Goal: Task Accomplishment & Management: Complete application form

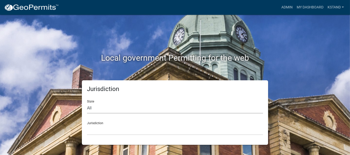
click at [93, 109] on select "All [US_STATE] [US_STATE] [US_STATE] [US_STATE] [US_STATE] [US_STATE] [US_STATE…" at bounding box center [175, 108] width 176 height 10
select select "[US_STATE]"
click at [87, 103] on select "All [US_STATE] [US_STATE] [US_STATE] [US_STATE] [US_STATE] [US_STATE] [US_STATE…" at bounding box center [175, 108] width 176 height 10
click at [99, 127] on select "City of [GEOGRAPHIC_DATA], [US_STATE] City of [GEOGRAPHIC_DATA], [US_STATE] Cit…" at bounding box center [175, 130] width 176 height 10
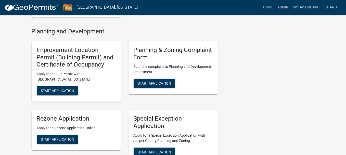
scroll to position [332, 0]
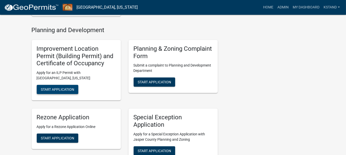
click at [54, 90] on span "Start Application" at bounding box center [57, 90] width 33 height 4
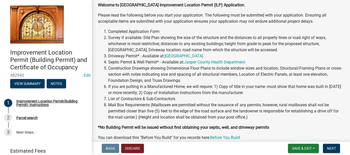
scroll to position [77, 0]
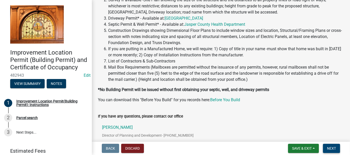
click at [328, 149] on span "Next" at bounding box center [331, 149] width 9 height 4
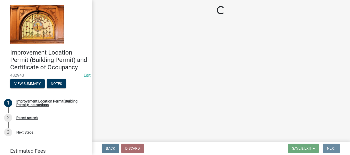
scroll to position [0, 0]
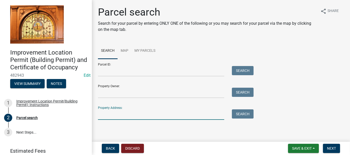
click at [103, 114] on input "Property Address:" at bounding box center [161, 115] width 126 height 10
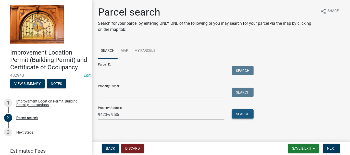
click at [243, 113] on button "Search" at bounding box center [243, 114] width 22 height 9
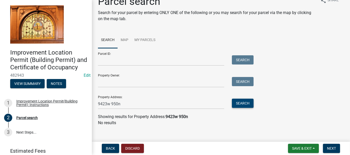
scroll to position [17, 0]
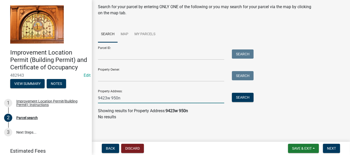
drag, startPoint x: 107, startPoint y: 97, endPoint x: 110, endPoint y: 95, distance: 3.8
click at [107, 97] on input "9423w 950n" at bounding box center [161, 98] width 126 height 10
click at [118, 97] on input "9423 w 950n" at bounding box center [161, 98] width 126 height 10
type input "9423 w 950 n"
click at [243, 96] on button "Search" at bounding box center [243, 97] width 22 height 9
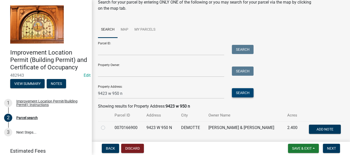
scroll to position [14, 0]
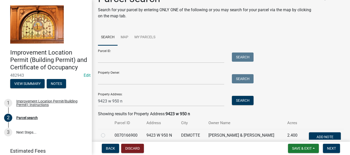
click at [107, 133] on label at bounding box center [107, 133] width 0 height 0
click at [107, 135] on input "radio" at bounding box center [108, 134] width 3 height 3
radio input "true"
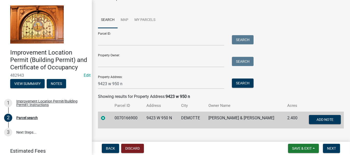
scroll to position [39, 0]
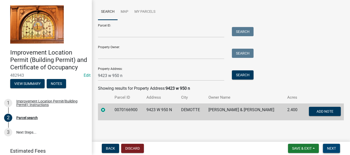
click at [331, 149] on span "Next" at bounding box center [331, 149] width 9 height 4
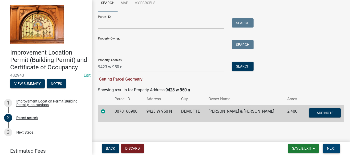
scroll to position [49, 0]
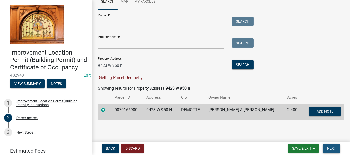
click at [332, 150] on span "Next" at bounding box center [331, 149] width 9 height 4
click at [333, 148] on span "Next" at bounding box center [331, 149] width 9 height 4
click at [327, 147] on span "Next" at bounding box center [331, 149] width 9 height 4
click at [114, 78] on span "Getting Parcel Geometry" at bounding box center [120, 77] width 45 height 5
click at [302, 149] on span "Save & Exit" at bounding box center [302, 149] width 20 height 4
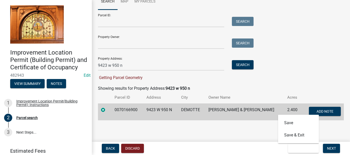
click at [261, 151] on div "Back Discard Save & Exit Save Save & Exit Next" at bounding box center [221, 148] width 250 height 9
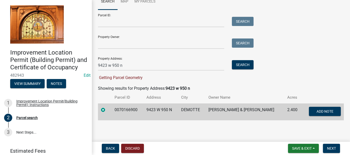
click at [190, 109] on td "DEMOTTE" at bounding box center [191, 112] width 27 height 17
click at [336, 150] on span "Next" at bounding box center [331, 149] width 9 height 4
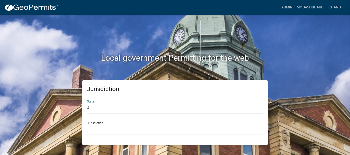
click at [89, 107] on select "All [US_STATE] [US_STATE] [US_STATE] [US_STATE] [US_STATE] [US_STATE] [US_STATE…" at bounding box center [175, 108] width 176 height 10
select select "[US_STATE]"
click at [87, 103] on select "All [US_STATE] [US_STATE] [US_STATE] [US_STATE] [US_STATE] [US_STATE] [US_STATE…" at bounding box center [175, 108] width 176 height 10
click at [94, 127] on select "City of [GEOGRAPHIC_DATA], [US_STATE] City of [GEOGRAPHIC_DATA], [US_STATE] Cit…" at bounding box center [175, 130] width 176 height 10
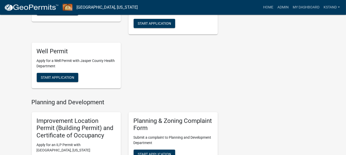
scroll to position [281, 0]
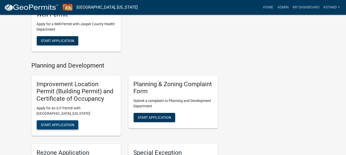
click at [55, 125] on span "Start Application" at bounding box center [57, 125] width 33 height 4
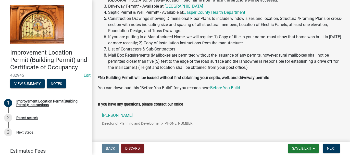
scroll to position [102, 0]
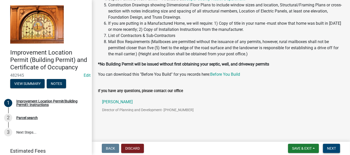
click at [334, 147] on span "Next" at bounding box center [331, 149] width 9 height 4
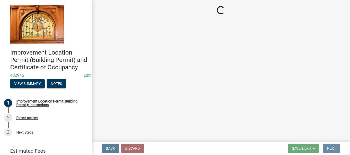
scroll to position [0, 0]
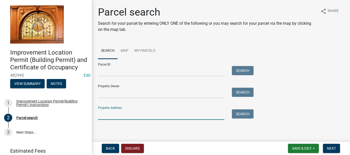
click at [105, 113] on input "Property Address:" at bounding box center [161, 115] width 126 height 10
type input "9423 w 950 n"
click at [245, 113] on button "Search" at bounding box center [243, 114] width 22 height 9
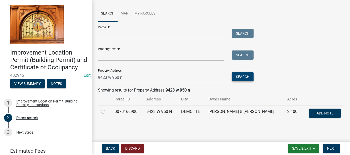
scroll to position [39, 0]
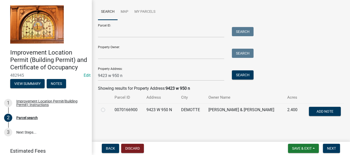
click at [107, 107] on label at bounding box center [107, 107] width 0 height 0
click at [107, 110] on input "radio" at bounding box center [108, 108] width 3 height 3
radio input "true"
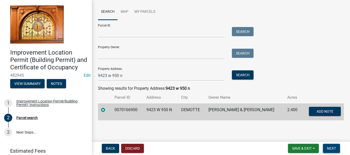
click at [337, 150] on button "Next" at bounding box center [331, 148] width 17 height 9
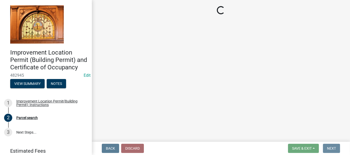
scroll to position [0, 0]
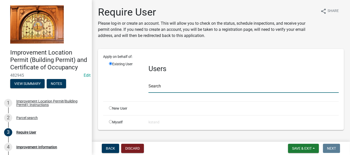
click at [153, 89] on input "text" at bounding box center [244, 87] width 190 height 10
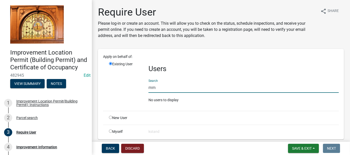
type input "m"
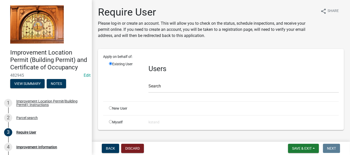
click at [111, 109] on input "radio" at bounding box center [110, 107] width 3 height 3
radio input "true"
radio input "false"
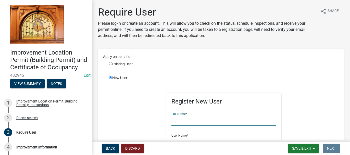
click at [180, 121] on input "text" at bounding box center [224, 121] width 105 height 10
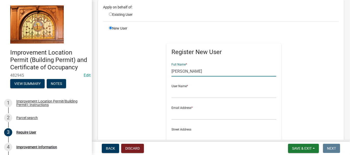
scroll to position [51, 0]
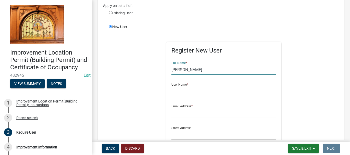
type input "[PERSON_NAME]"
click at [179, 91] on input "text" at bounding box center [224, 91] width 105 height 10
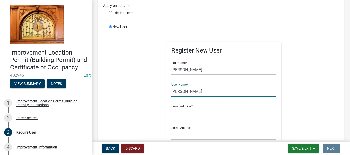
type input "[PERSON_NAME]"
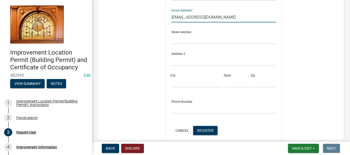
scroll to position [204, 0]
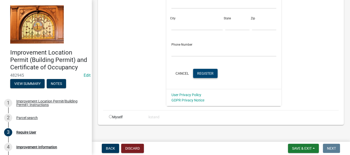
type input "[EMAIL_ADDRESS][DOMAIN_NAME]"
click at [210, 73] on span "Register" at bounding box center [205, 73] width 16 height 4
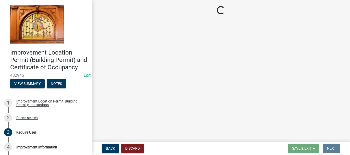
scroll to position [0, 0]
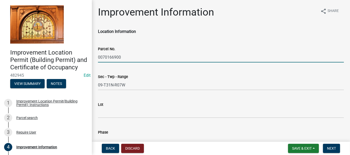
drag, startPoint x: 98, startPoint y: 58, endPoint x: 121, endPoint y: 60, distance: 23.1
click at [121, 60] on input "0070166900" at bounding box center [221, 57] width 246 height 10
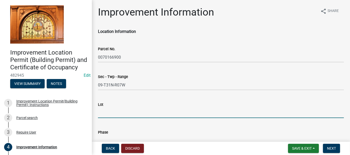
click at [110, 112] on input "Lot" at bounding box center [221, 113] width 246 height 10
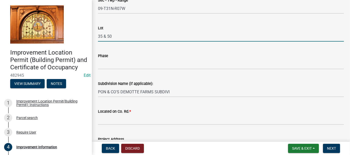
scroll to position [102, 0]
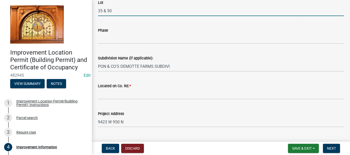
type input "35 & 50"
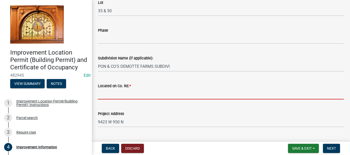
drag, startPoint x: 119, startPoint y: 95, endPoint x: 122, endPoint y: 98, distance: 3.8
click at [119, 95] on input "Located on Co. Rd. *" at bounding box center [221, 94] width 246 height 10
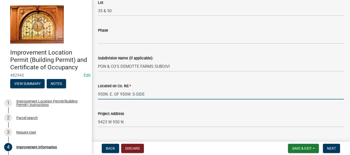
type input "950N. E. OF 950W. S-SIDE"
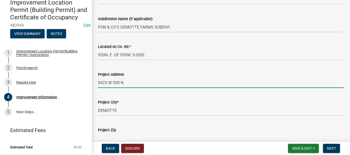
scroll to position [153, 0]
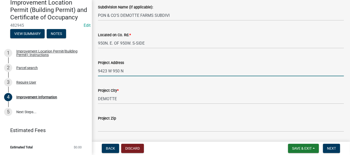
click at [125, 73] on input "9423 W 950 N" at bounding box center [221, 71] width 246 height 10
type input "9423 W 950 N, DEMOTTE"
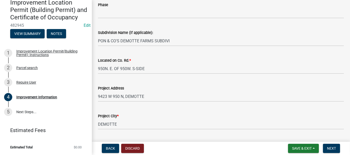
scroll to position [230, 0]
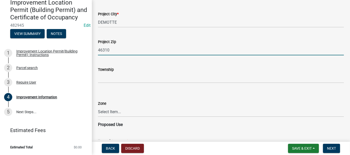
type input "46310"
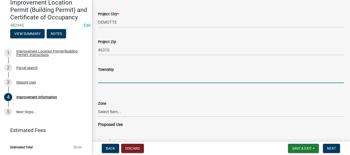
click at [104, 74] on input "Township" at bounding box center [221, 78] width 246 height 10
type input "[PERSON_NAME]"
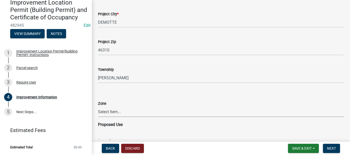
click at [105, 110] on select "Select Item... CO - Conservation PR - Parks & Recreation A1 - Conservation Agri…" at bounding box center [221, 112] width 246 height 10
click at [98, 107] on select "Select Item... CO - Conservation PR - Parks & Recreation A1 - Conservation Agri…" at bounding box center [221, 112] width 246 height 10
select select "8223da26-0ac6-488f-81e7-4bb0725dcd0b"
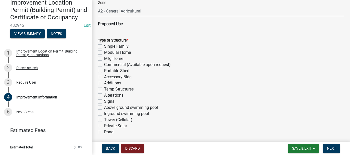
scroll to position [332, 0]
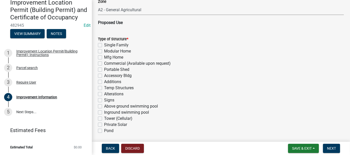
click at [104, 76] on label "Accessory Bldg" at bounding box center [118, 76] width 28 height 6
click at [104, 76] on input "Accessory Bldg" at bounding box center [105, 74] width 3 height 3
checkbox input "true"
checkbox input "false"
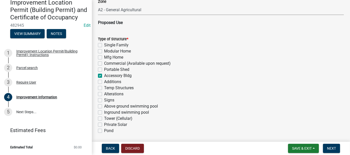
checkbox input "false"
checkbox input "true"
checkbox input "false"
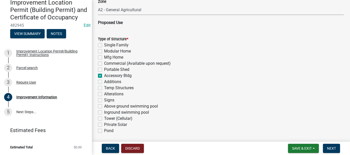
checkbox input "false"
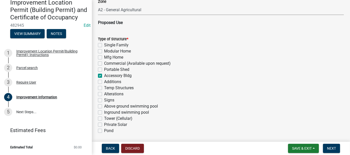
checkbox input "false"
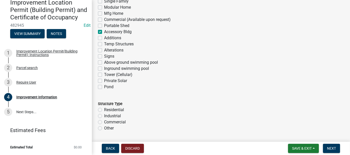
scroll to position [383, 0]
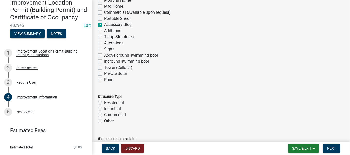
click at [104, 101] on label "Residential" at bounding box center [114, 103] width 20 height 6
click at [104, 101] on input "Residential" at bounding box center [105, 101] width 3 height 3
radio input "true"
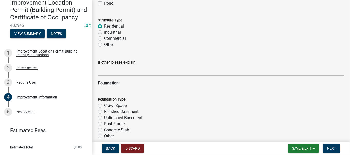
scroll to position [485, 0]
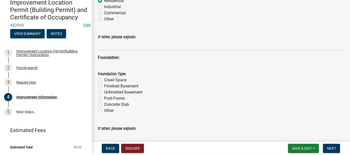
click at [104, 104] on label "Concrete Slab" at bounding box center [116, 105] width 25 height 6
click at [104, 104] on input "Concrete Slab" at bounding box center [105, 103] width 3 height 3
radio input "true"
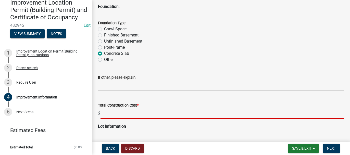
click at [105, 114] on input "text" at bounding box center [223, 114] width 244 height 10
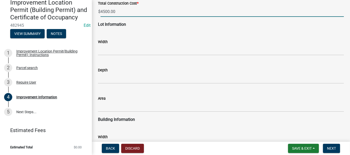
scroll to position [689, 0]
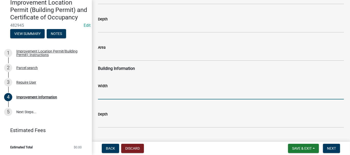
type input "4500"
click at [105, 94] on input "text" at bounding box center [221, 94] width 246 height 10
type input "14"
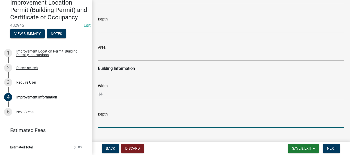
click at [110, 123] on input "text" at bounding box center [221, 122] width 246 height 10
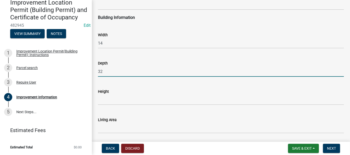
scroll to position [766, 0]
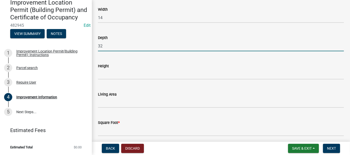
type input "32"
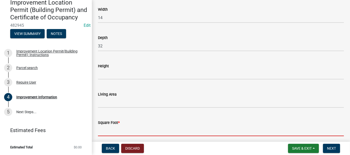
drag, startPoint x: 104, startPoint y: 130, endPoint x: 119, endPoint y: 139, distance: 18.0
click at [104, 130] on input "text" at bounding box center [221, 131] width 246 height 10
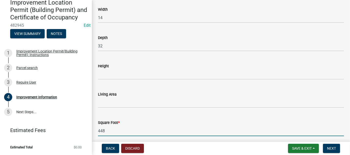
scroll to position [816, 0]
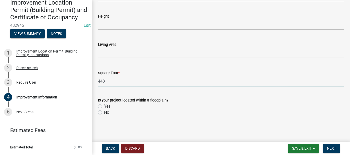
type input "448"
click at [104, 113] on label "No" at bounding box center [106, 113] width 5 height 6
click at [104, 113] on input "No" at bounding box center [105, 111] width 3 height 3
radio input "true"
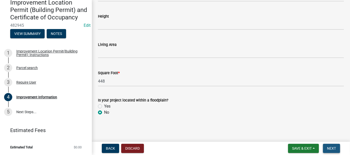
click at [332, 149] on span "Next" at bounding box center [331, 149] width 9 height 4
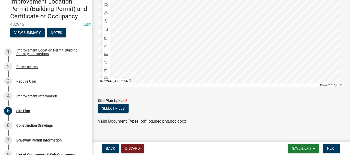
scroll to position [113, 0]
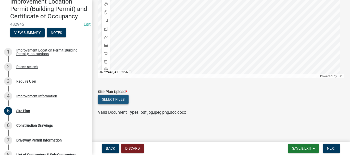
click at [106, 99] on button "Select files" at bounding box center [113, 99] width 31 height 9
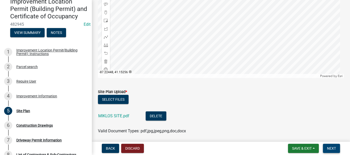
click at [331, 145] on button "Next" at bounding box center [331, 148] width 17 height 9
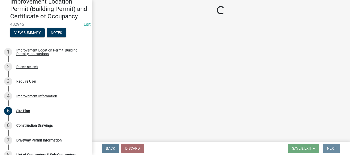
scroll to position [0, 0]
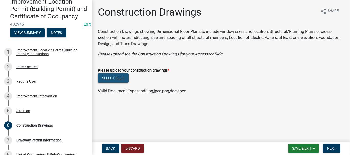
click at [117, 77] on button "Select files" at bounding box center [113, 78] width 31 height 9
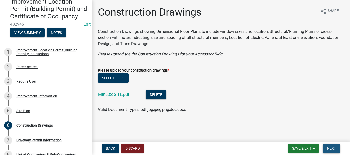
click at [336, 148] on span "Next" at bounding box center [331, 149] width 9 height 4
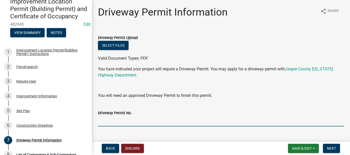
click at [112, 119] on input "Driveway Permit No." at bounding box center [221, 121] width 246 height 10
type input "NA"
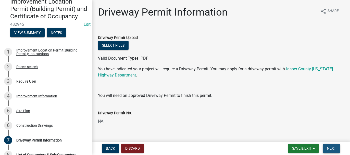
click at [329, 148] on span "Next" at bounding box center [331, 149] width 9 height 4
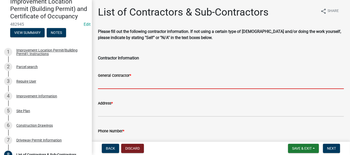
click at [104, 81] on input "General Contractor *" at bounding box center [221, 84] width 246 height 10
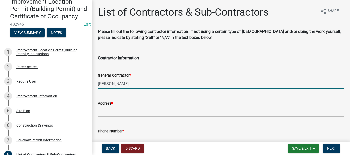
type input "[PERSON_NAME]"
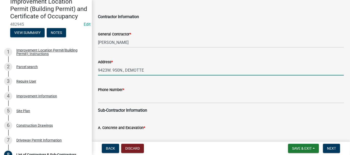
scroll to position [51, 0]
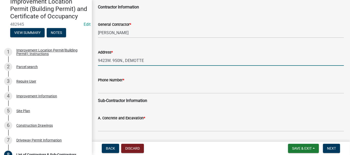
type input "9423W. 950N., DEMOTTE"
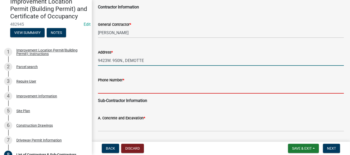
click at [103, 91] on input "Phone Number *" at bounding box center [221, 88] width 246 height 10
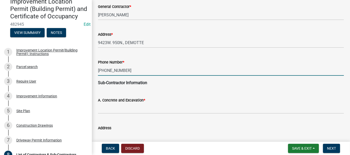
scroll to position [77, 0]
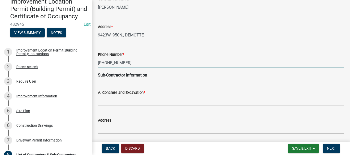
type input "[PHONE_NUMBER]"
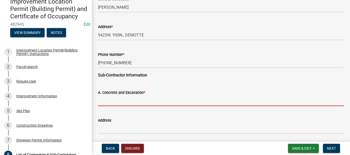
click at [104, 103] on input "A. Concrete and Excavation *" at bounding box center [221, 101] width 246 height 10
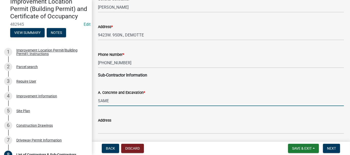
type input "SAME"
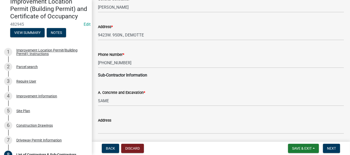
scroll to position [163, 0]
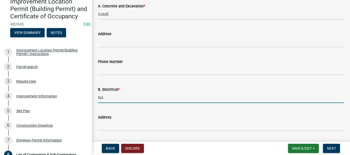
type input "NA"
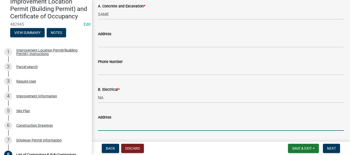
scroll to position [246, 0]
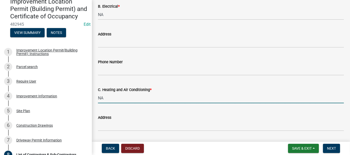
type input "NA"
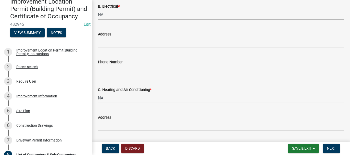
scroll to position [330, 0]
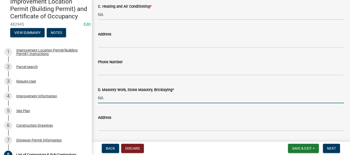
type input "NA"
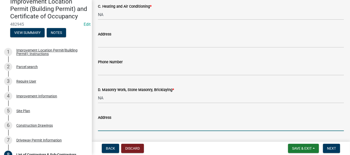
scroll to position [414, 0]
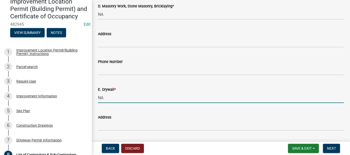
type input "NA"
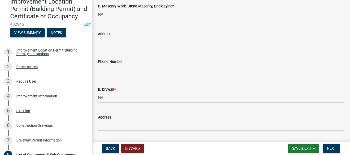
scroll to position [497, 0]
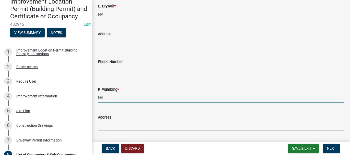
type input "NA"
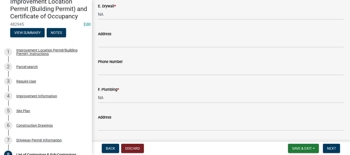
scroll to position [567, 0]
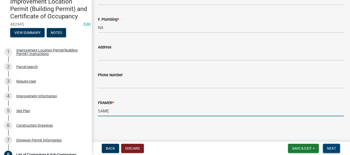
type input "SAME"
click at [336, 148] on button "Next" at bounding box center [331, 148] width 17 height 9
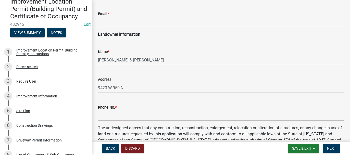
scroll to position [128, 0]
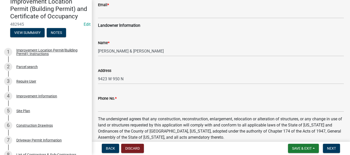
click at [98, 51] on div "Name * [PERSON_NAME] & [PERSON_NAME]" at bounding box center [221, 45] width 254 height 24
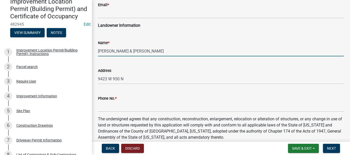
drag, startPoint x: 98, startPoint y: 51, endPoint x: 114, endPoint y: 51, distance: 15.6
click at [114, 51] on input "[PERSON_NAME] & [PERSON_NAME]" at bounding box center [221, 51] width 246 height 10
click at [149, 51] on input "[PERSON_NAME] & [PERSON_NAME]" at bounding box center [221, 51] width 246 height 10
paste input "MIKLOS,"
drag, startPoint x: 99, startPoint y: 51, endPoint x: 160, endPoint y: 51, distance: 60.8
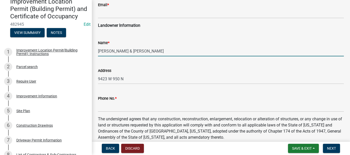
click at [160, 51] on input "[PERSON_NAME] & [PERSON_NAME]" at bounding box center [221, 51] width 246 height 10
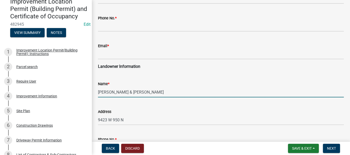
scroll to position [26, 0]
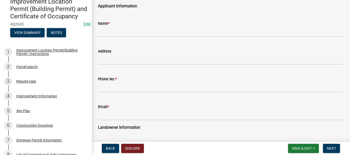
type input "[PERSON_NAME] & [PERSON_NAME]"
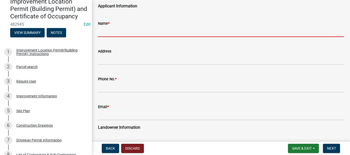
click at [100, 31] on input "Name *" at bounding box center [221, 32] width 246 height 10
paste input "[PERSON_NAME] & [PERSON_NAME]"
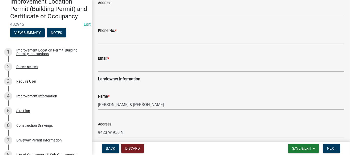
scroll to position [102, 0]
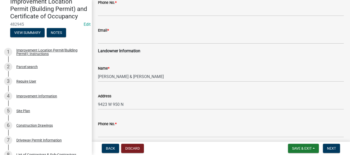
type input "[PERSON_NAME] & [PERSON_NAME]"
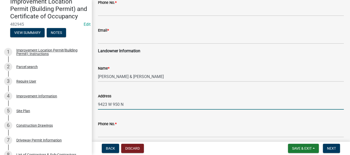
click at [124, 105] on input "9423 W 950 N" at bounding box center [221, 104] width 246 height 10
click at [101, 104] on input "9423 W 950 N, DEMOTTE" at bounding box center [221, 104] width 246 height 10
drag, startPoint x: 99, startPoint y: 105, endPoint x: 144, endPoint y: 102, distance: 45.6
click at [144, 102] on input "9423 W 950 N, DEMOTTE" at bounding box center [221, 104] width 246 height 10
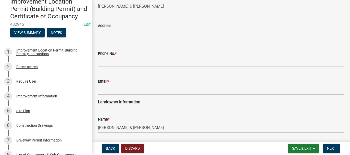
type input "9423 W 950 N, DEMOTTE"
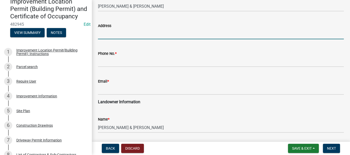
click at [109, 32] on input "Address" at bounding box center [221, 34] width 246 height 10
paste input "9423 W 950 N, DEMOTTE"
type input "9423 W 950 N, DEMOTTE"
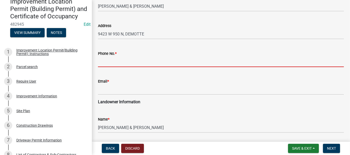
click at [110, 65] on input "Phone No. *" at bounding box center [221, 62] width 246 height 10
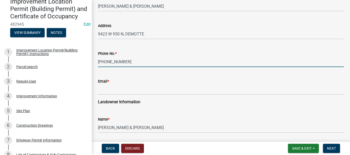
type input "[PHONE_NUMBER]"
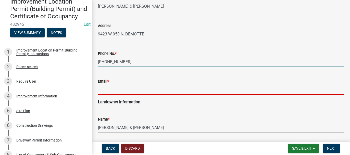
click at [104, 90] on input "Email *" at bounding box center [221, 90] width 246 height 10
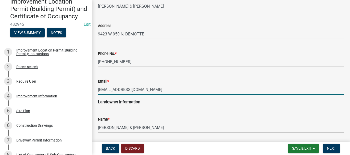
type input "[EMAIL_ADDRESS][DOMAIN_NAME]"
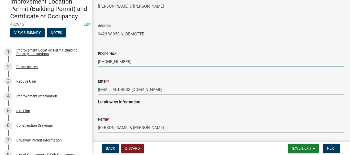
drag, startPoint x: 98, startPoint y: 61, endPoint x: 123, endPoint y: 61, distance: 24.3
click at [123, 61] on input "[PHONE_NUMBER]" at bounding box center [221, 62] width 246 height 10
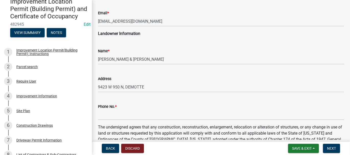
scroll to position [128, 0]
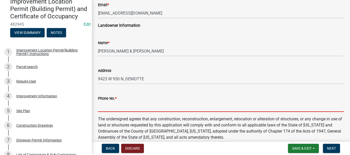
click at [105, 104] on input "Phone No. *" at bounding box center [221, 107] width 246 height 10
paste input "[PHONE_NUMBER]"
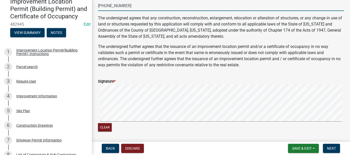
scroll to position [230, 0]
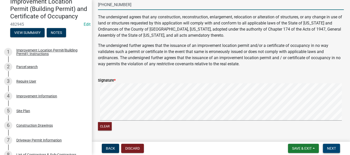
type input "[PHONE_NUMBER]"
click at [333, 147] on span "Next" at bounding box center [331, 149] width 9 height 4
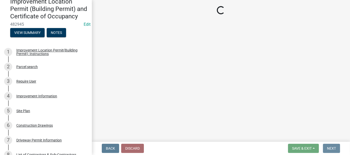
scroll to position [0, 0]
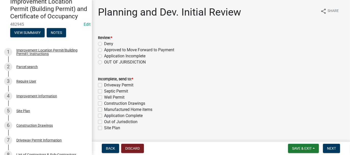
click at [104, 50] on label "Approved to Move Forward to Payment" at bounding box center [139, 50] width 70 height 6
click at [104, 50] on input "Approved to Move Forward to Payment" at bounding box center [105, 48] width 3 height 3
radio input "true"
click at [104, 115] on label "Application Complete" at bounding box center [123, 116] width 39 height 6
click at [104, 115] on input "Application Complete" at bounding box center [105, 114] width 3 height 3
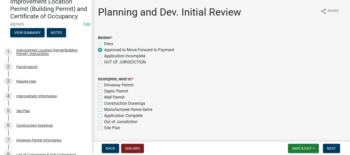
checkbox input "true"
checkbox input "false"
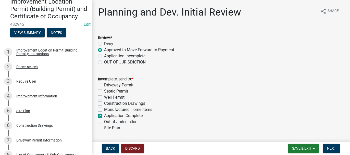
checkbox input "false"
checkbox input "true"
checkbox input "false"
click at [328, 151] on span "Next" at bounding box center [331, 149] width 9 height 4
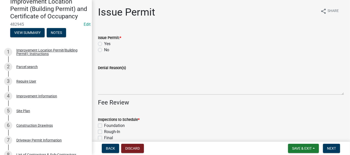
click at [104, 44] on label "Yes" at bounding box center [107, 44] width 6 height 6
click at [104, 44] on input "Yes" at bounding box center [105, 42] width 3 height 3
radio input "true"
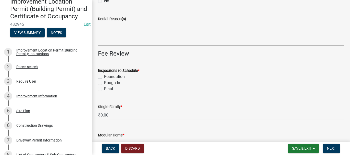
scroll to position [51, 0]
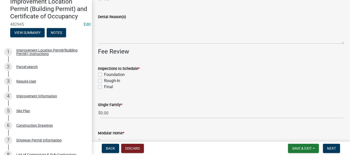
click at [104, 76] on label "Foundation" at bounding box center [114, 75] width 21 height 6
click at [104, 75] on input "Foundation" at bounding box center [105, 73] width 3 height 3
checkbox input "true"
checkbox input "false"
click at [104, 88] on label "Final" at bounding box center [108, 87] width 9 height 6
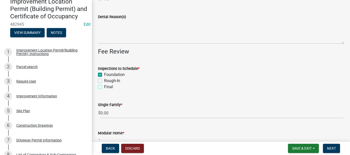
click at [104, 87] on input "Final" at bounding box center [105, 85] width 3 height 3
checkbox input "true"
checkbox input "false"
checkbox input "true"
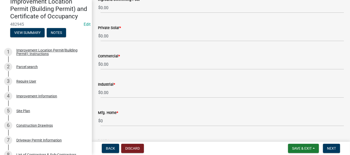
scroll to position [377, 0]
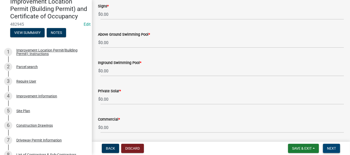
click at [332, 147] on span "Next" at bounding box center [331, 149] width 9 height 4
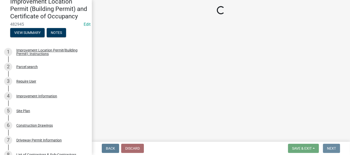
scroll to position [0, 0]
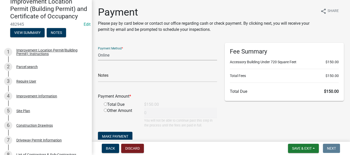
click at [103, 55] on select "Credit Card POS Check Cash Online" at bounding box center [157, 55] width 119 height 10
select select "1: 0"
click at [98, 50] on select "Credit Card POS Check Cash Online" at bounding box center [157, 55] width 119 height 10
click at [105, 77] on input "text" at bounding box center [157, 77] width 119 height 10
type input "2571"
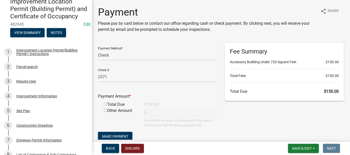
click at [105, 104] on input "radio" at bounding box center [105, 104] width 3 height 3
radio input "true"
type input "150"
click at [109, 135] on span "Make Payment" at bounding box center [115, 137] width 26 height 4
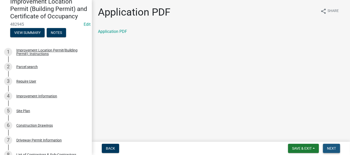
click at [332, 148] on span "Next" at bounding box center [331, 149] width 9 height 4
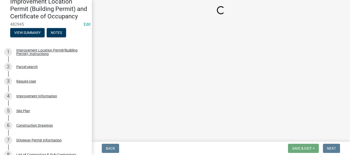
select select "62bb873c-c571-4454-ac8a-8c216551e2a3"
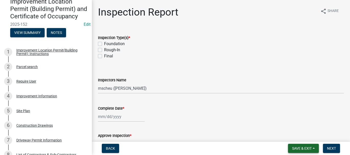
click at [300, 150] on span "Save & Exit" at bounding box center [302, 149] width 20 height 4
click at [296, 136] on button "Save & Exit" at bounding box center [298, 135] width 41 height 12
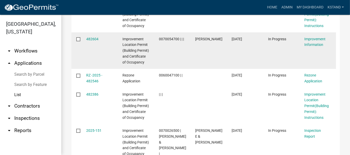
scroll to position [255, 0]
